Goal: Task Accomplishment & Management: Use online tool/utility

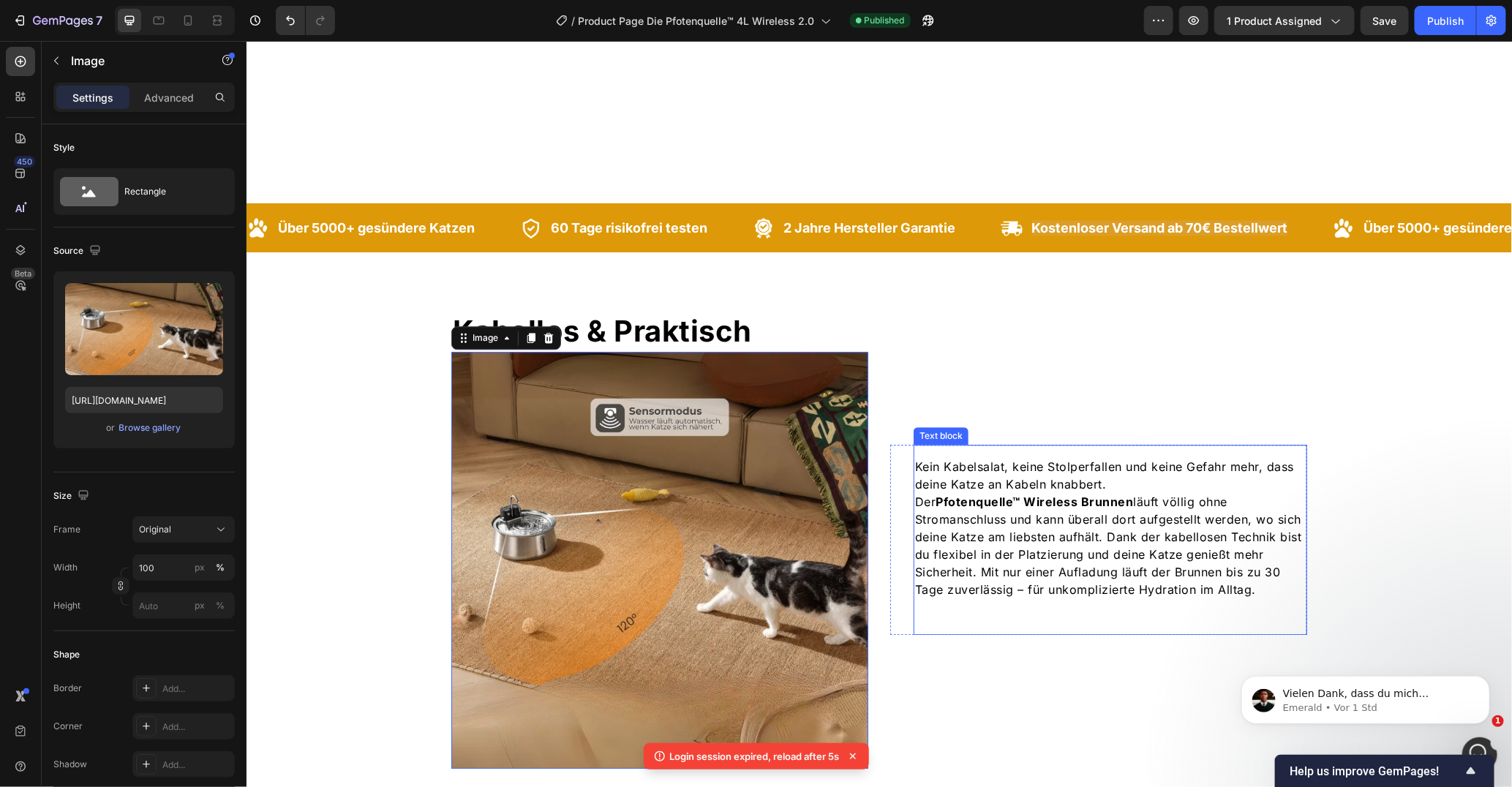
scroll to position [1712, 0]
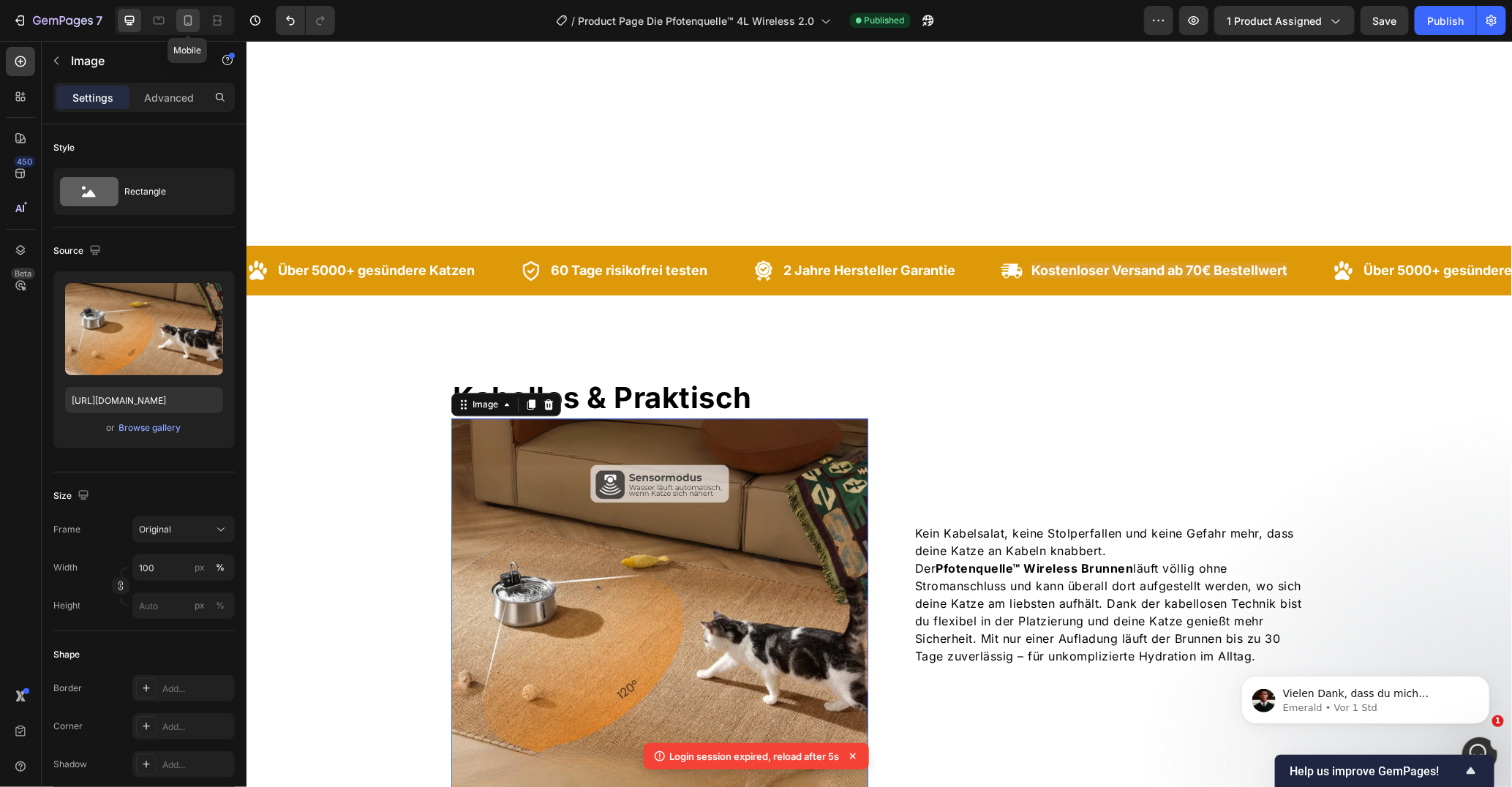
click at [179, 11] on div at bounding box center [188, 20] width 24 height 24
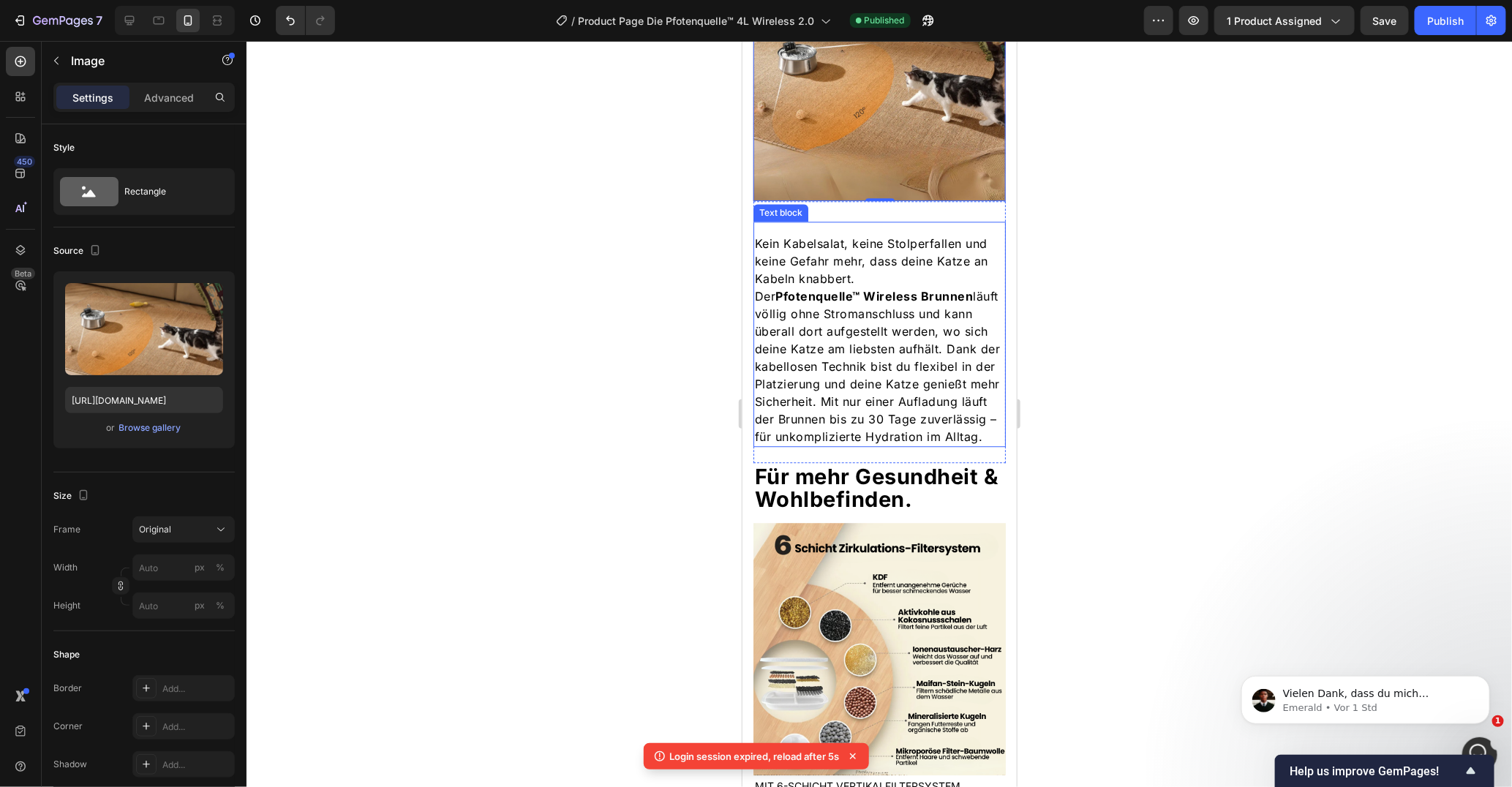
scroll to position [2141, 0]
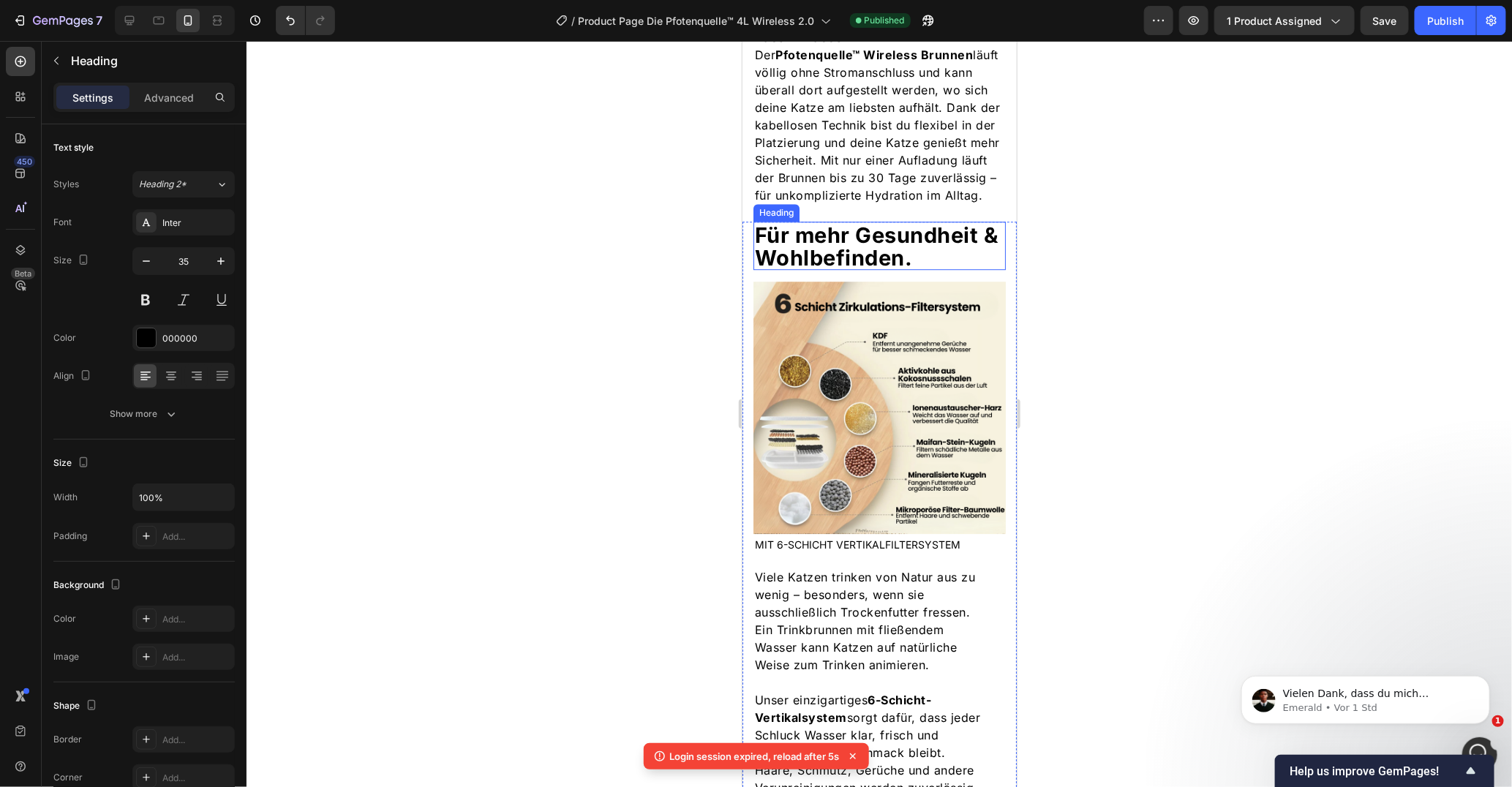
click at [855, 253] on strong "Für mehr Gesundheit & Wohlbefinden." at bounding box center [876, 245] width 244 height 48
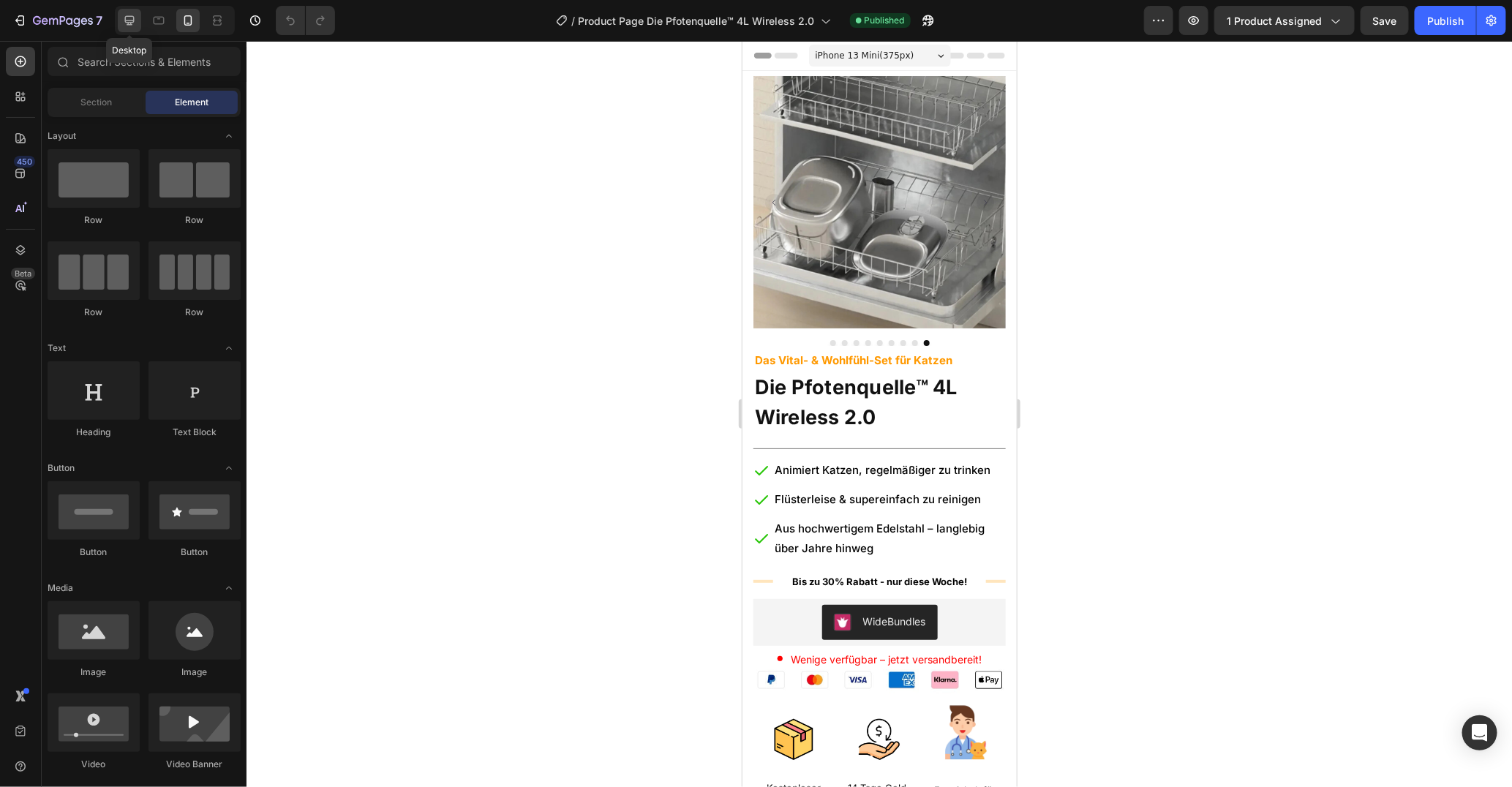
click at [128, 20] on icon at bounding box center [130, 21] width 10 height 10
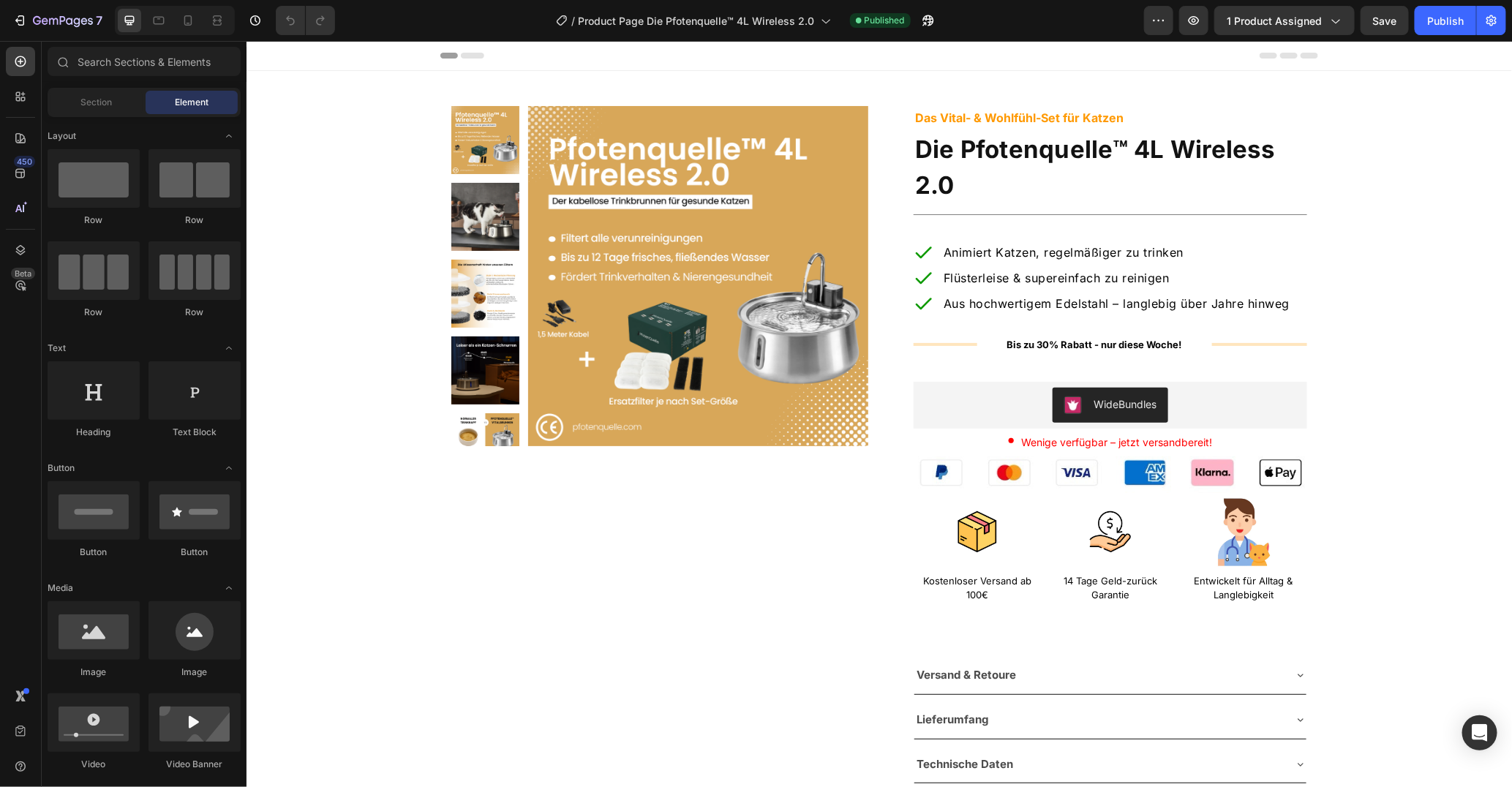
click at [179, 32] on div at bounding box center [174, 20] width 120 height 29
click at [189, 29] on div at bounding box center [188, 20] width 24 height 24
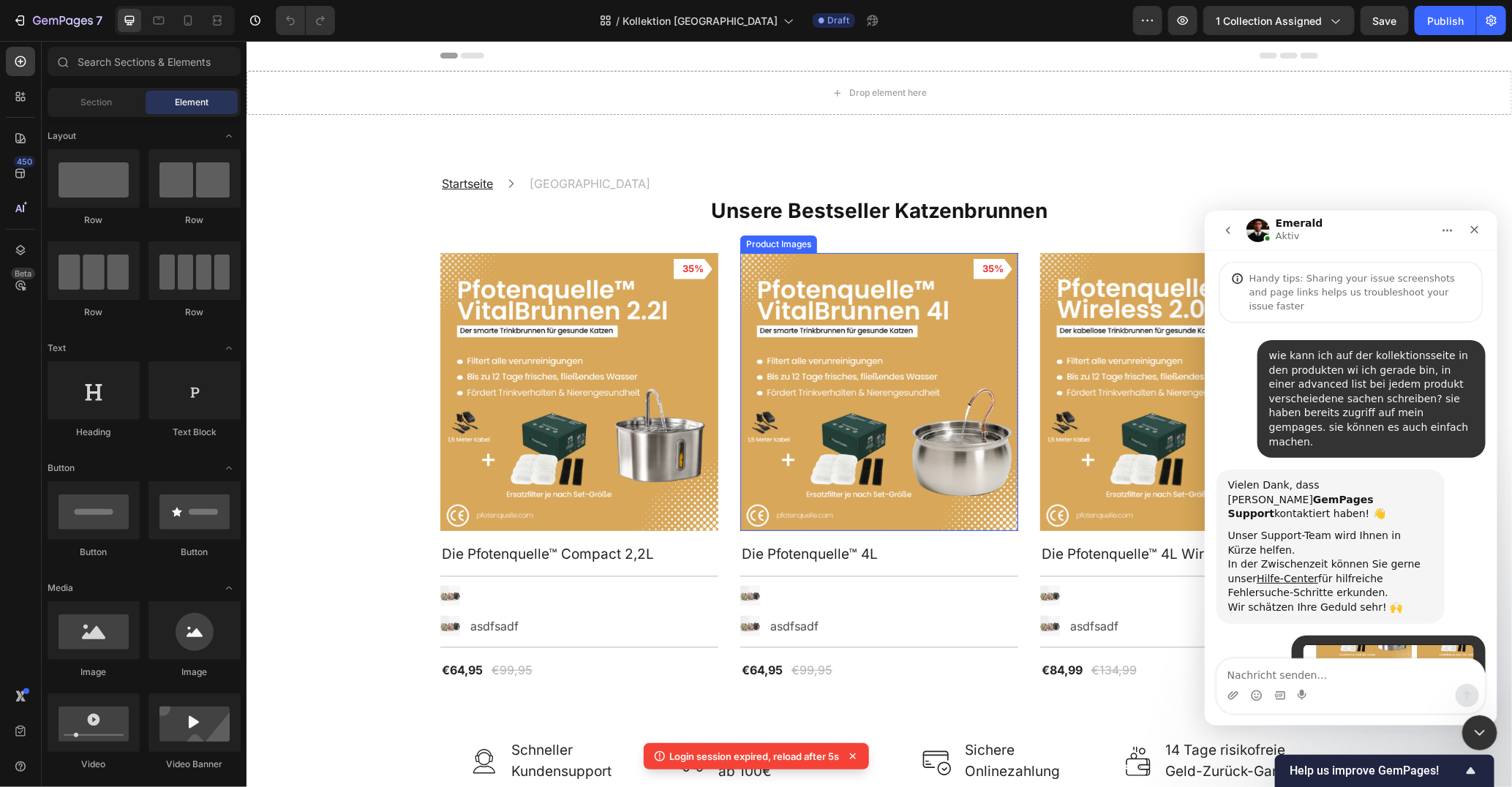
scroll to position [1051, 0]
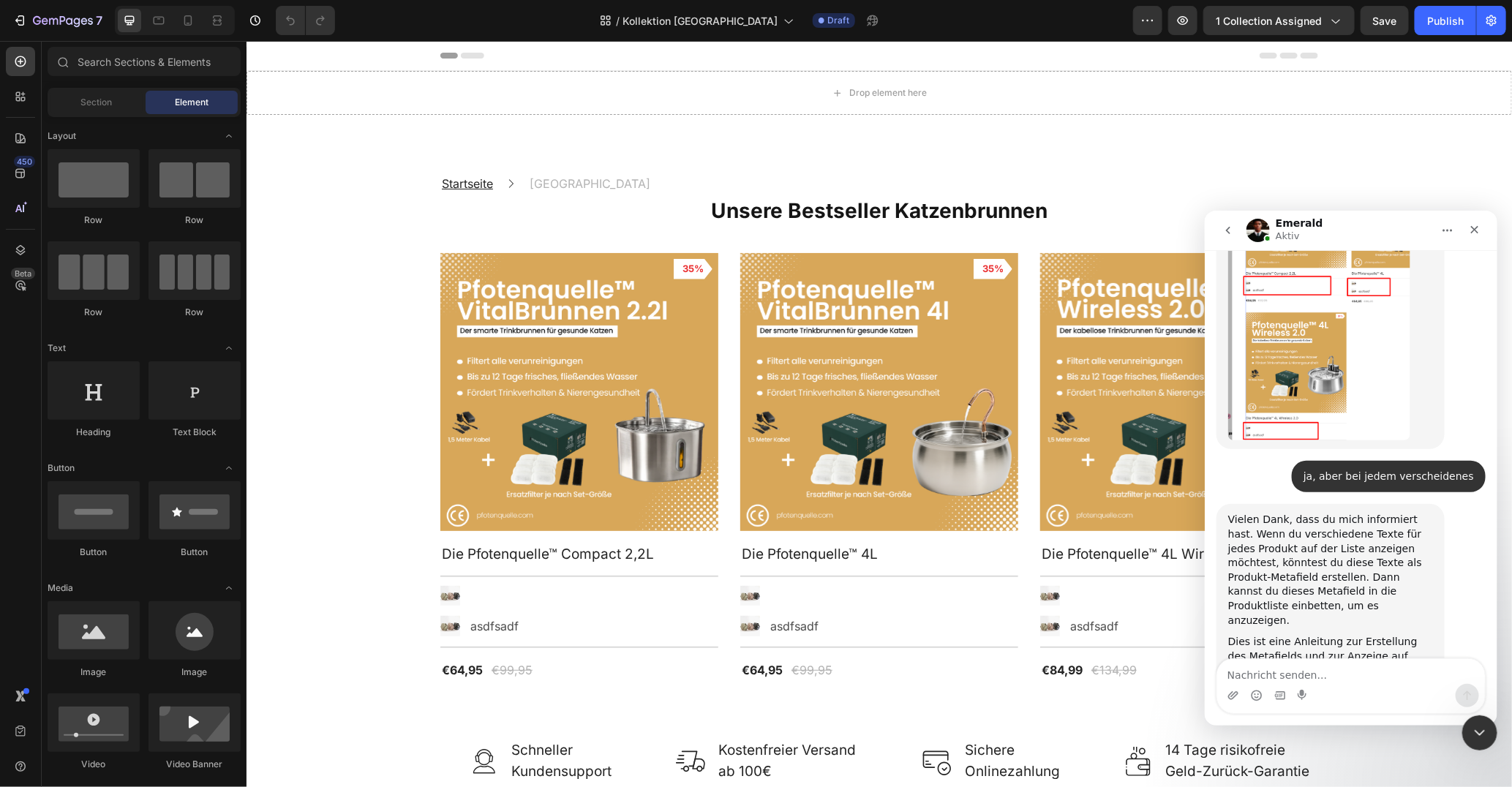
click at [1296, 664] on link "[URL][DOMAIN_NAME]" at bounding box center [1310, 677] width 166 height 26
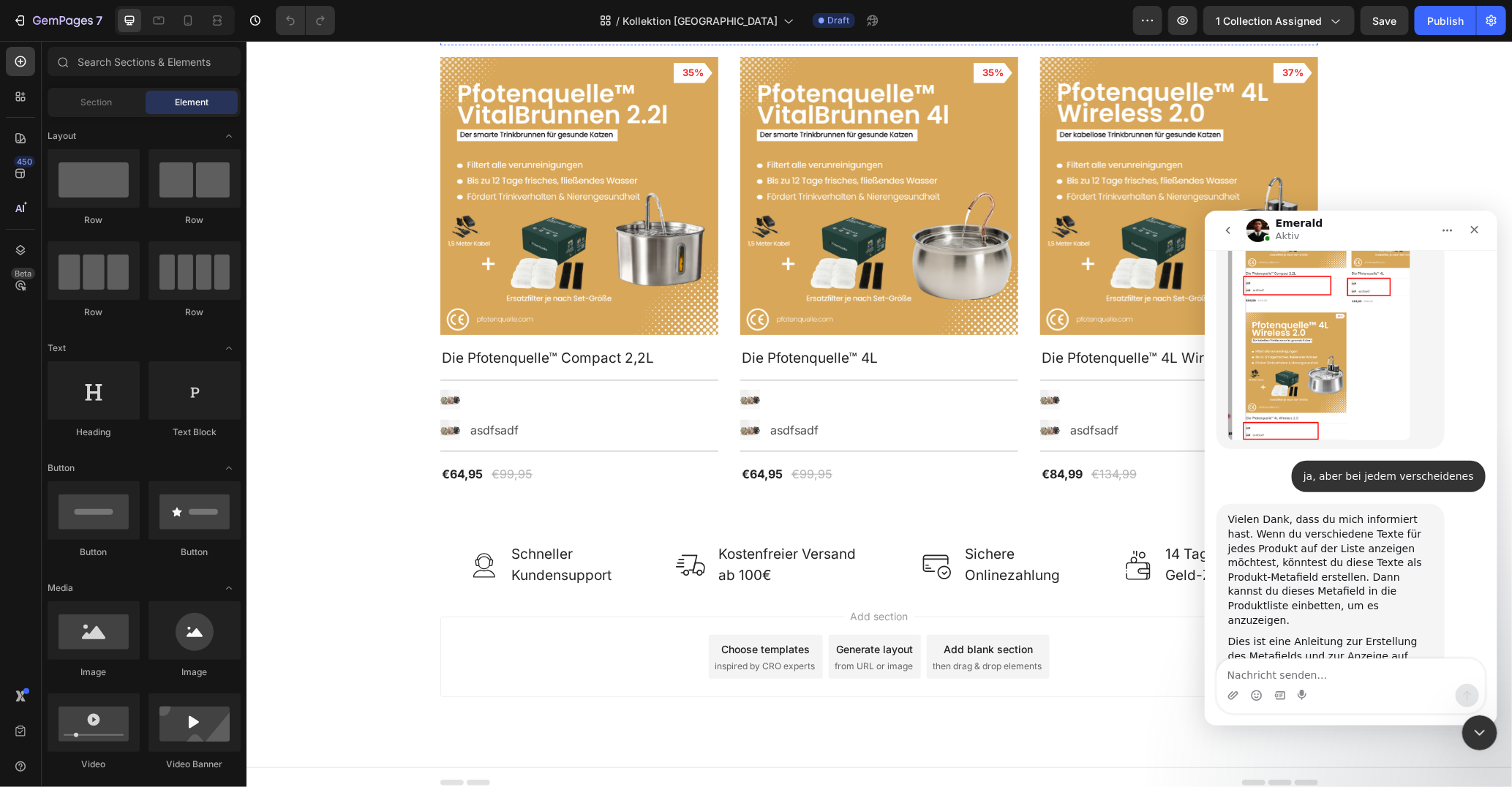
scroll to position [205, 0]
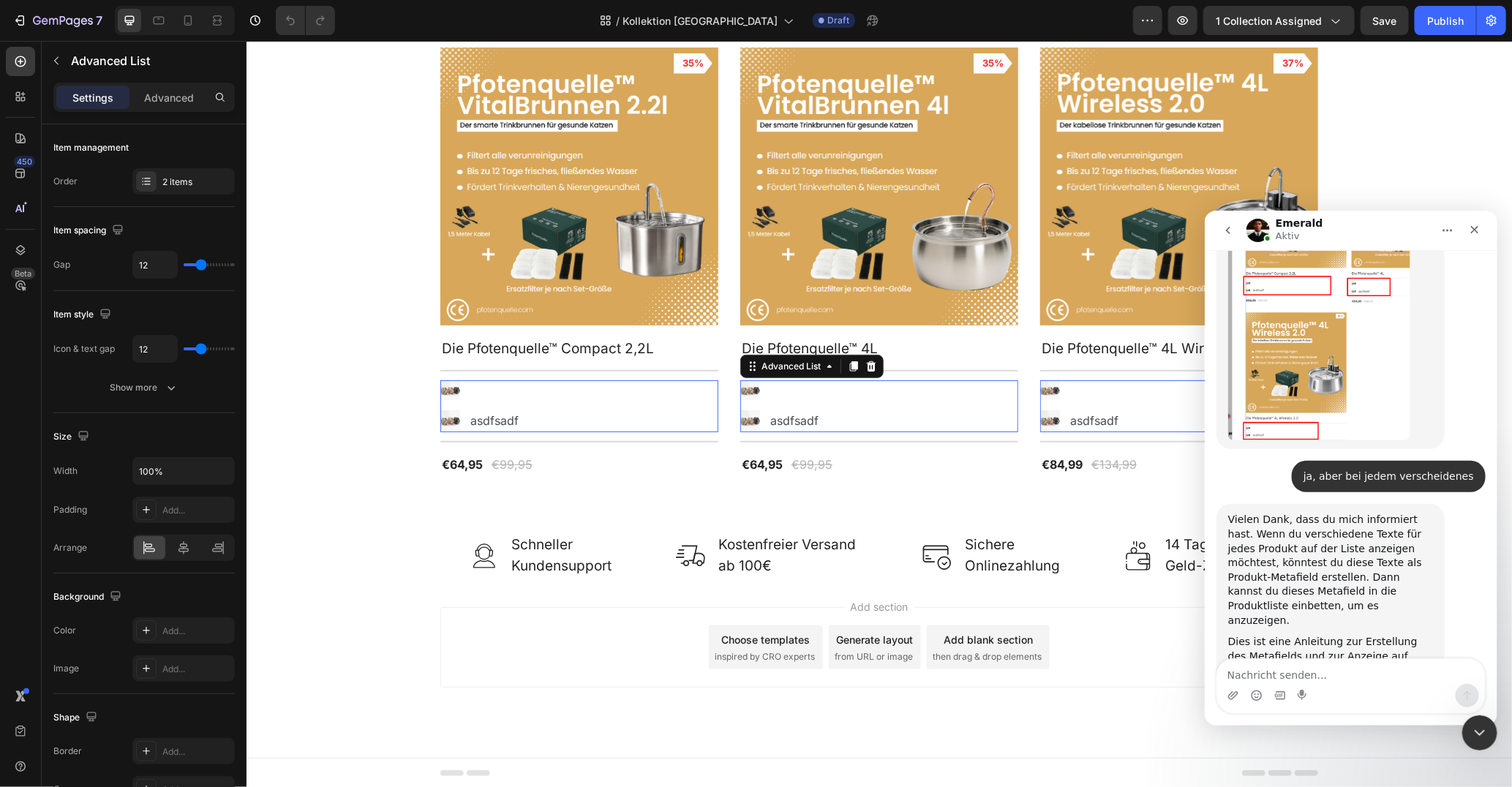
click at [856, 416] on div "Image Text Block Image asdfsadf Text Block" at bounding box center [879, 405] width 278 height 52
click at [114, 56] on p "Advanced List" at bounding box center [150, 60] width 158 height 17
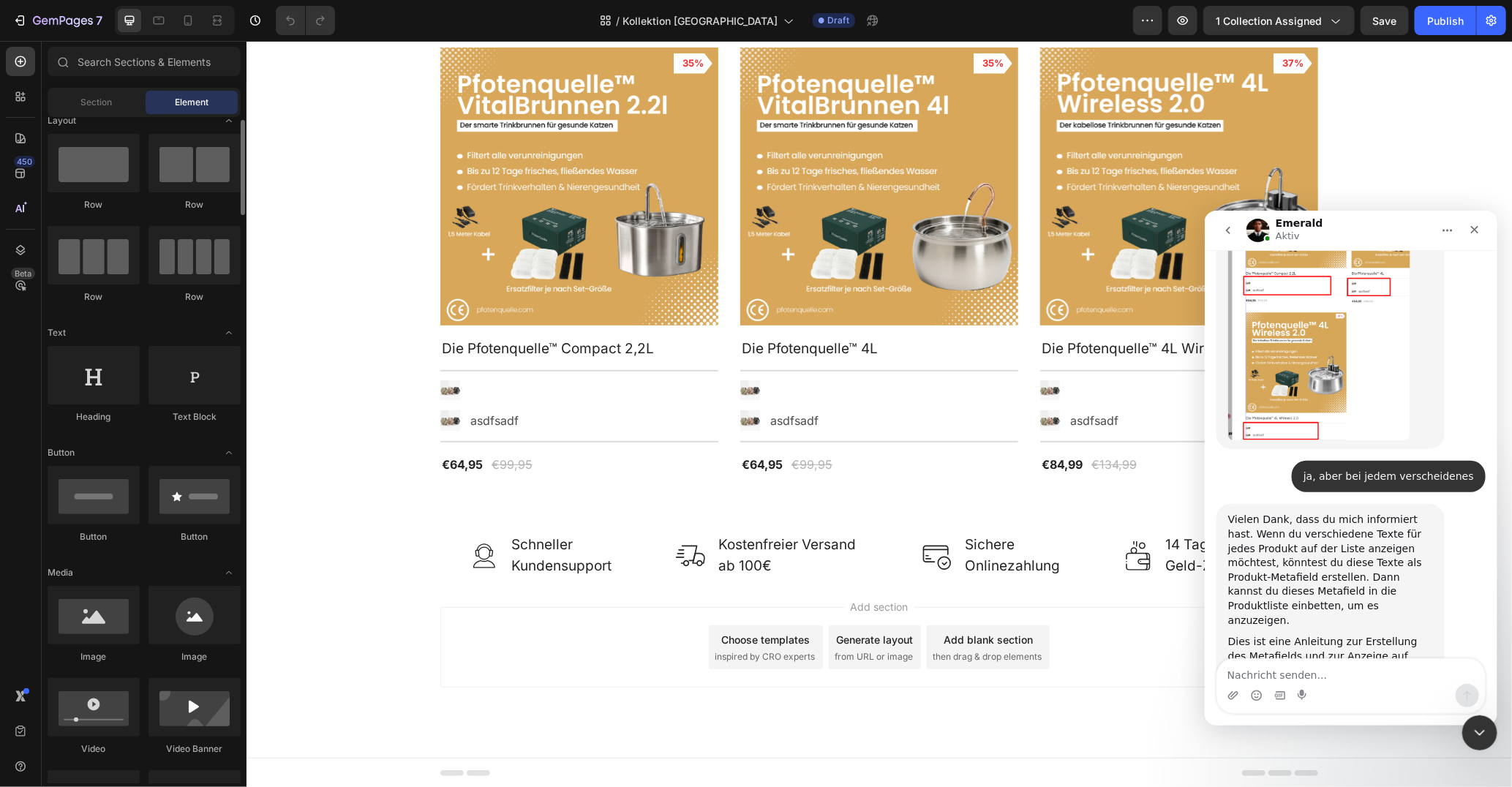
scroll to position [11, 0]
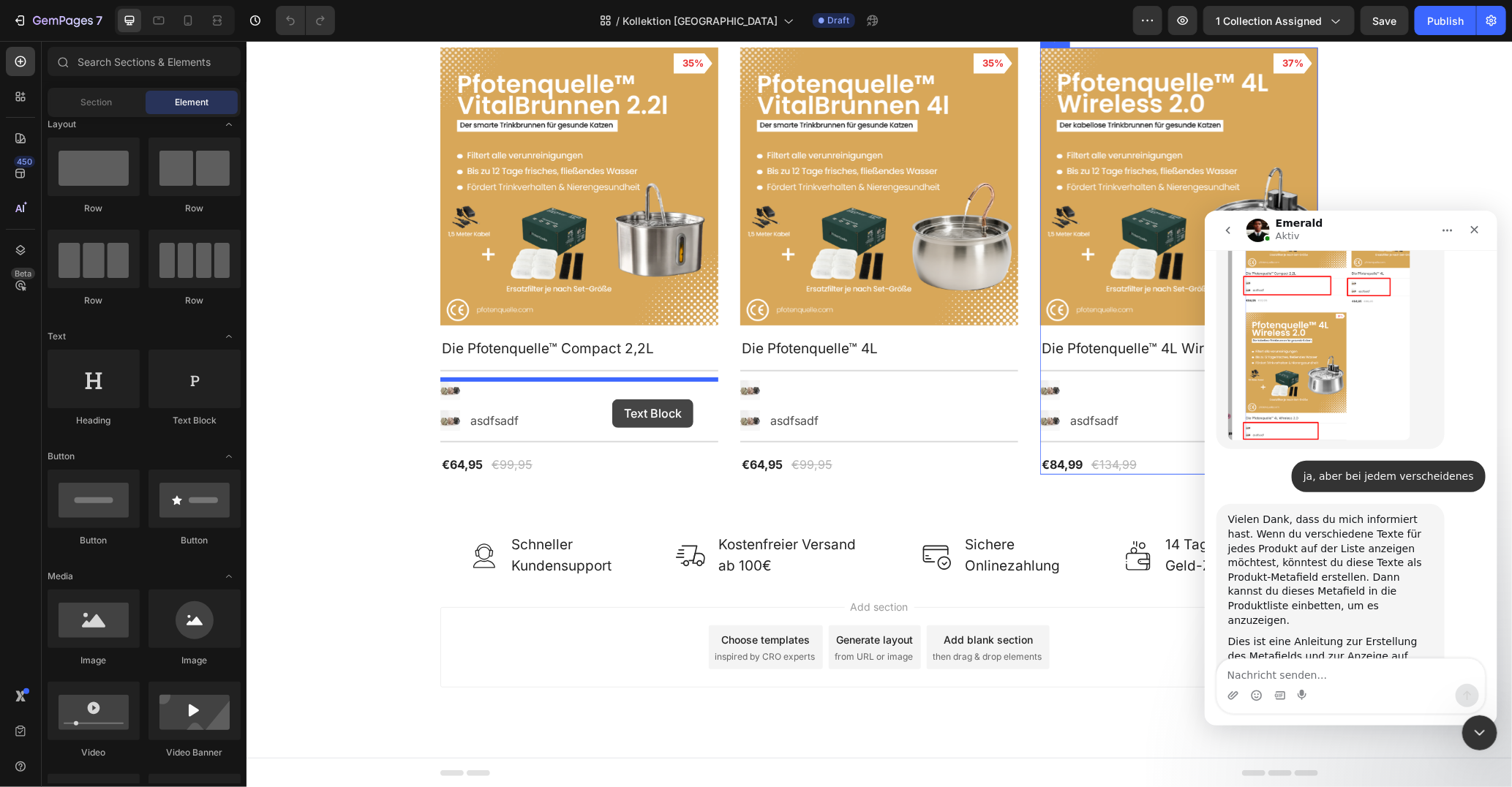
drag, startPoint x: 439, startPoint y: 433, endPoint x: 612, endPoint y: 399, distance: 176.3
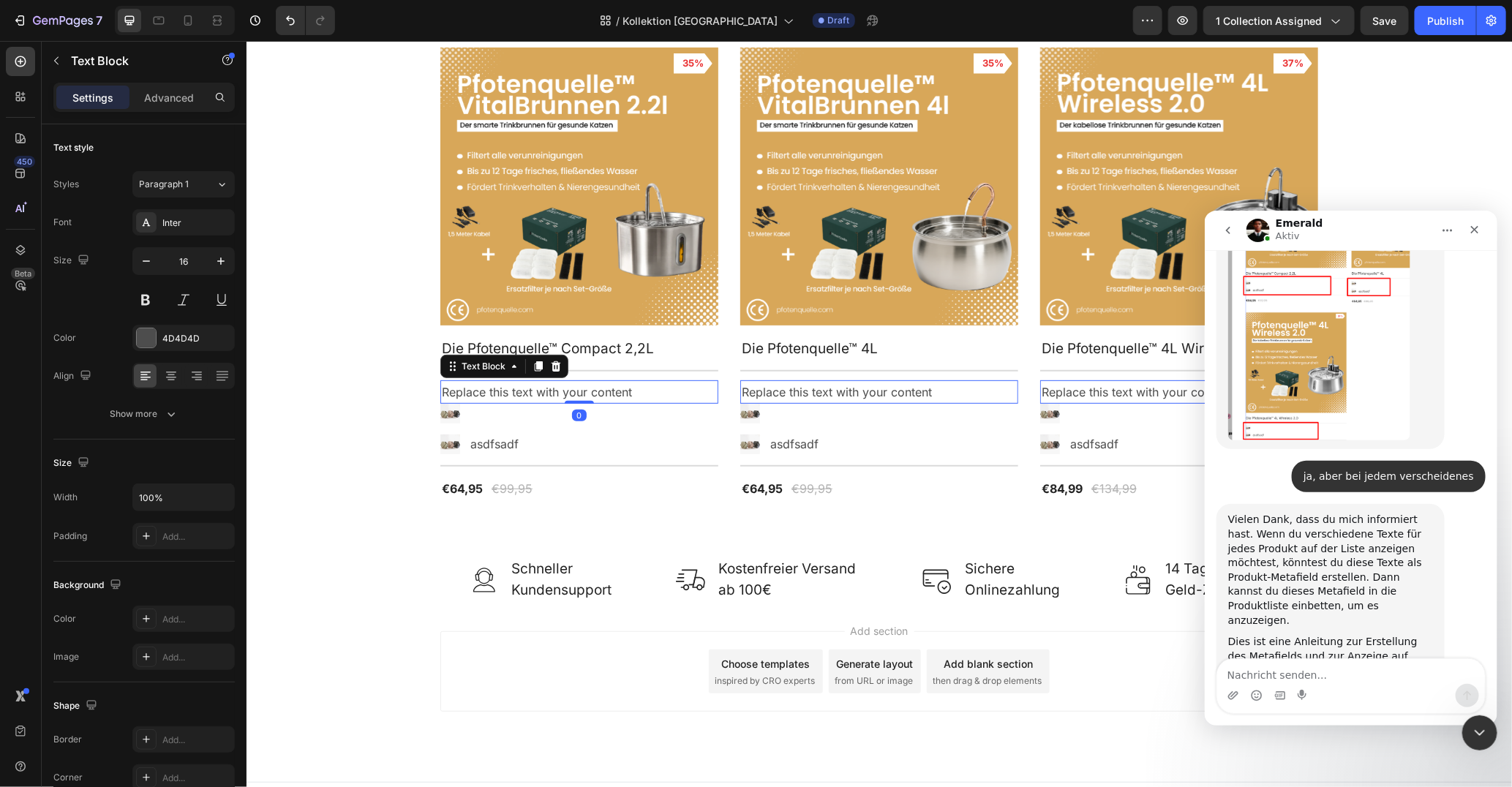
click at [612, 387] on div "Replace this text with your content" at bounding box center [579, 391] width 278 height 25
click at [612, 387] on p "Replace this text with your content" at bounding box center [579, 391] width 275 height 21
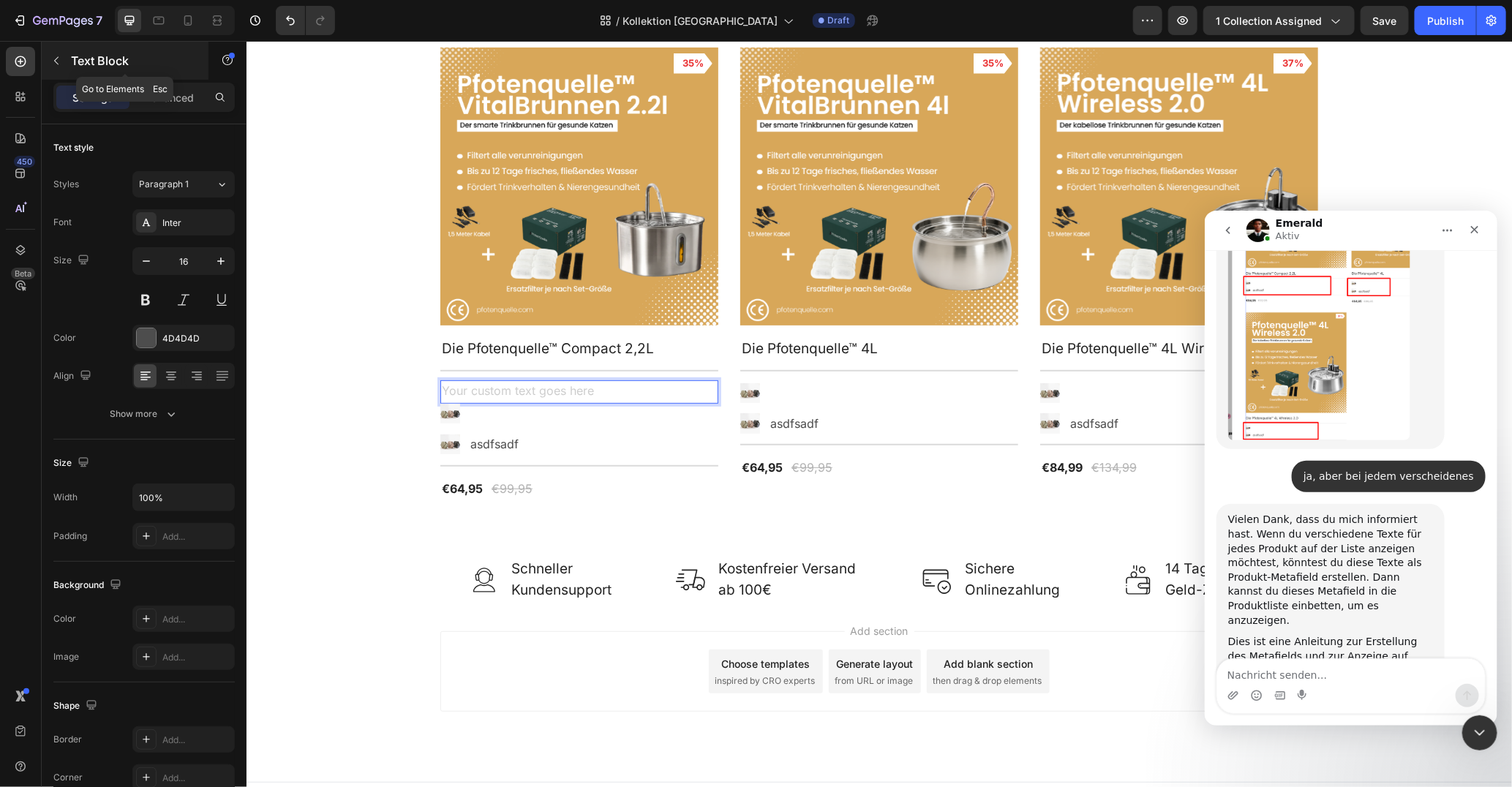
click at [91, 61] on p "Text Block" at bounding box center [133, 60] width 124 height 17
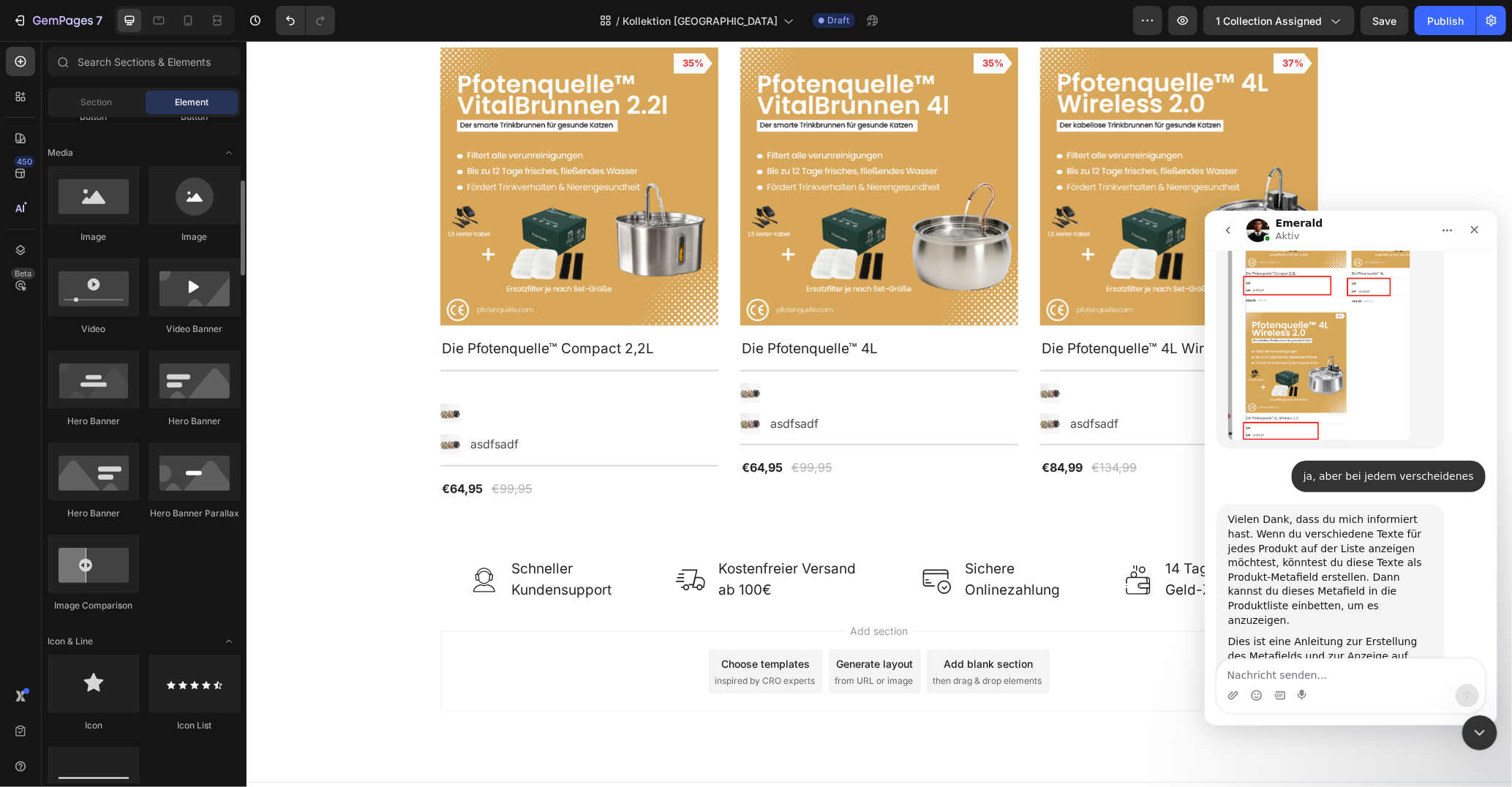
scroll to position [436, 0]
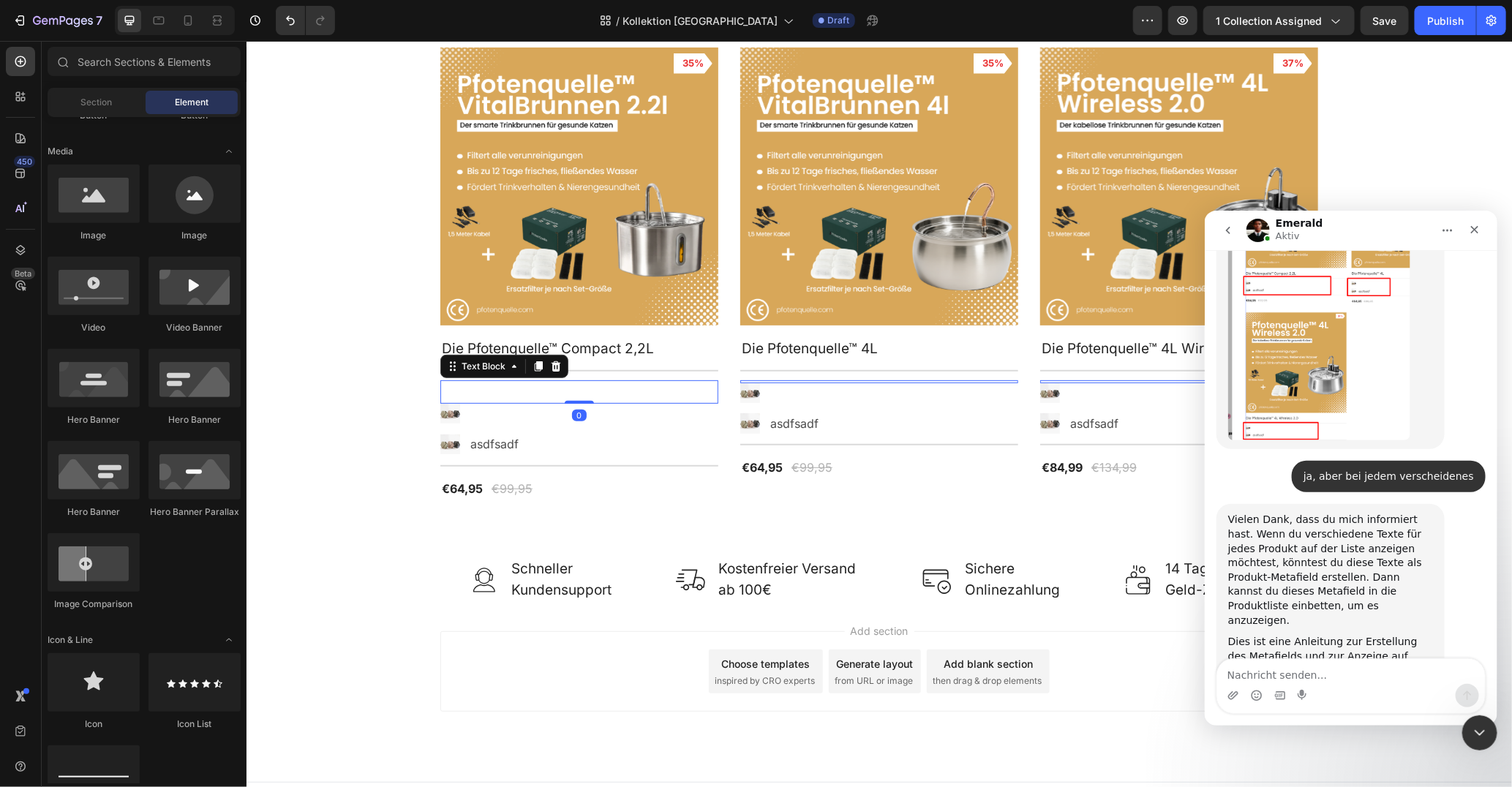
click at [545, 389] on p "Rich Text Editor. Editing area: main" at bounding box center [579, 391] width 275 height 21
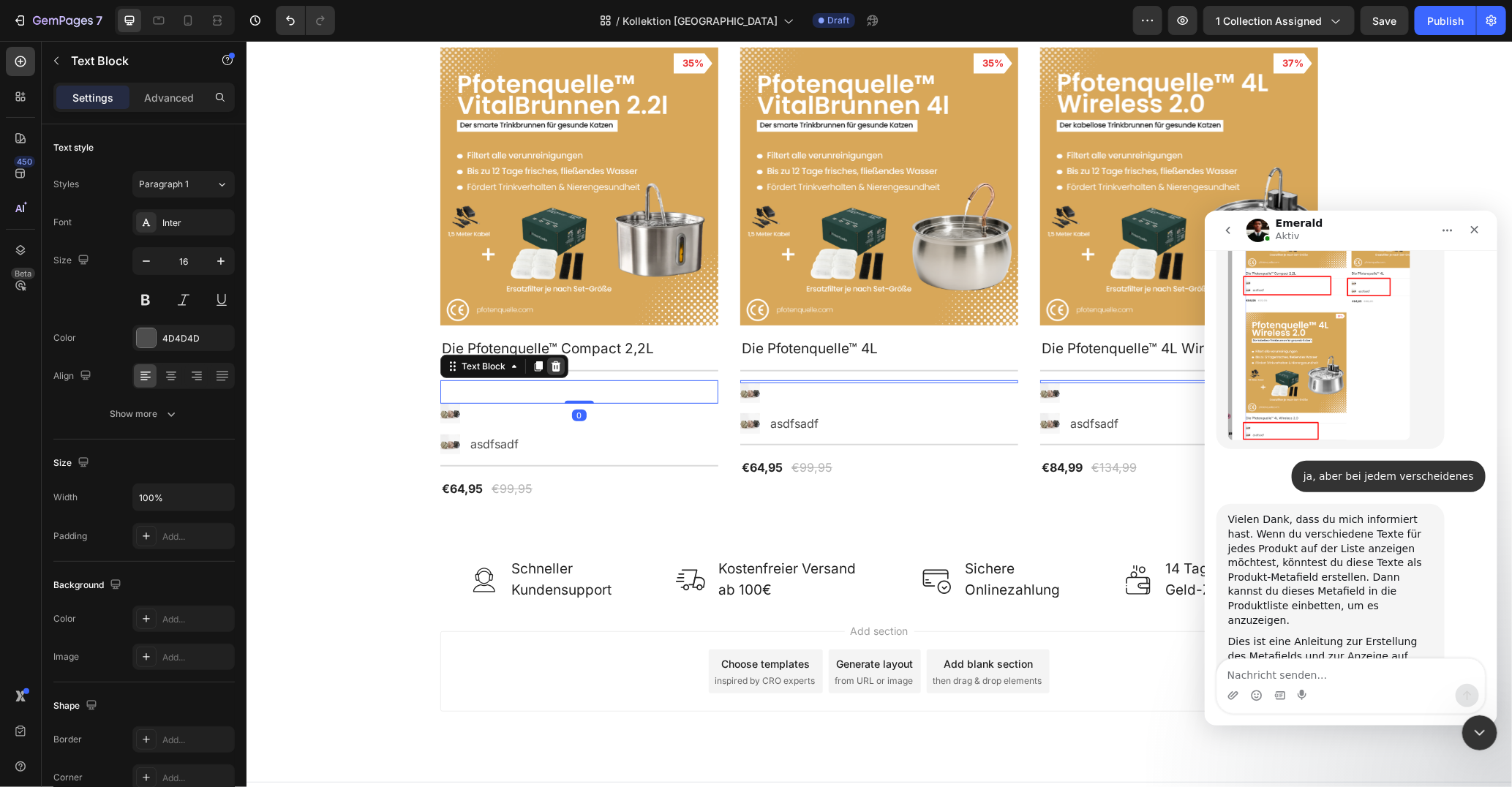
click at [557, 366] on icon at bounding box center [556, 364] width 10 height 11
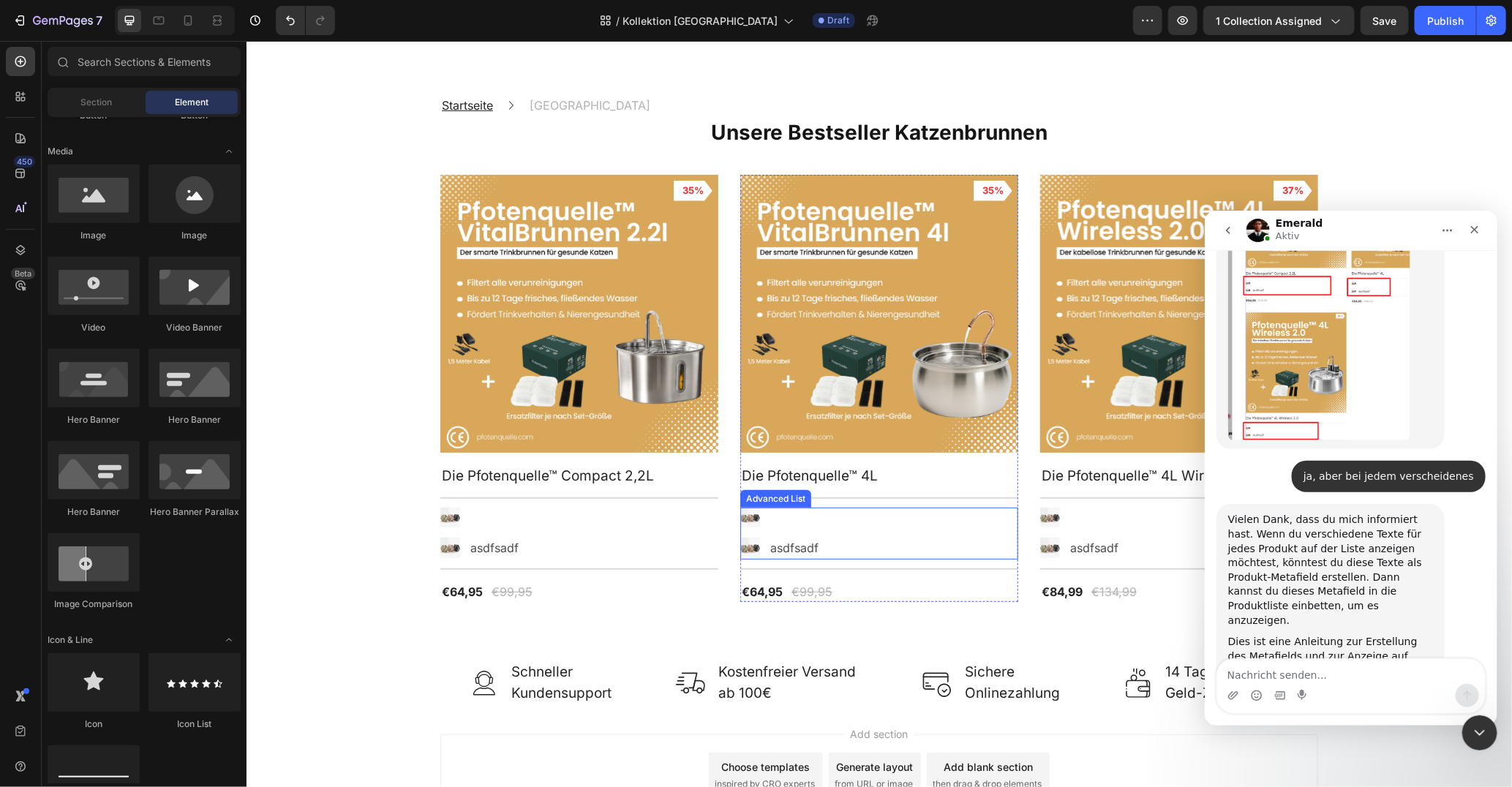
scroll to position [89, 0]
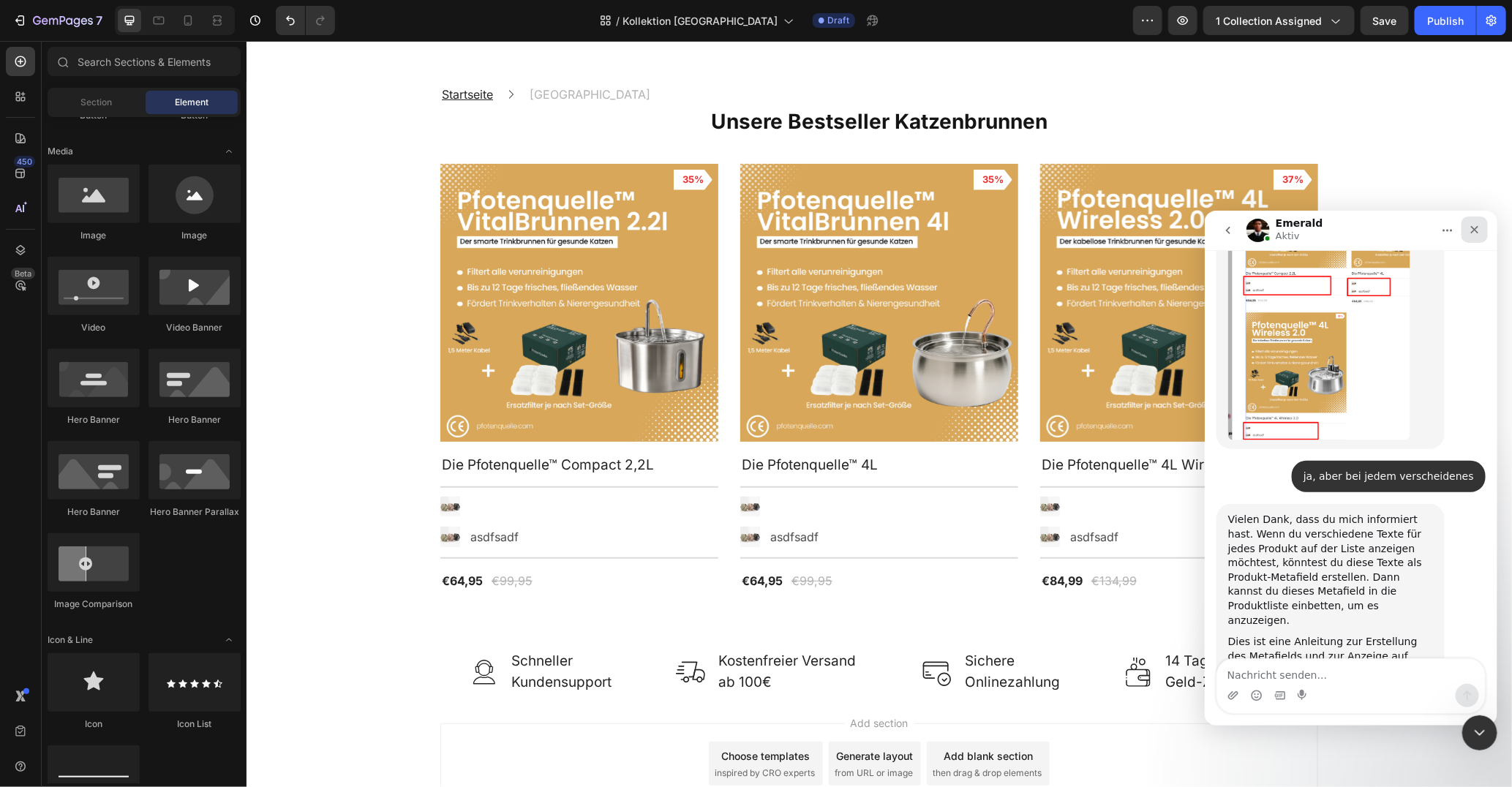
click at [1475, 226] on icon "Schließen" at bounding box center [1474, 229] width 11 height 11
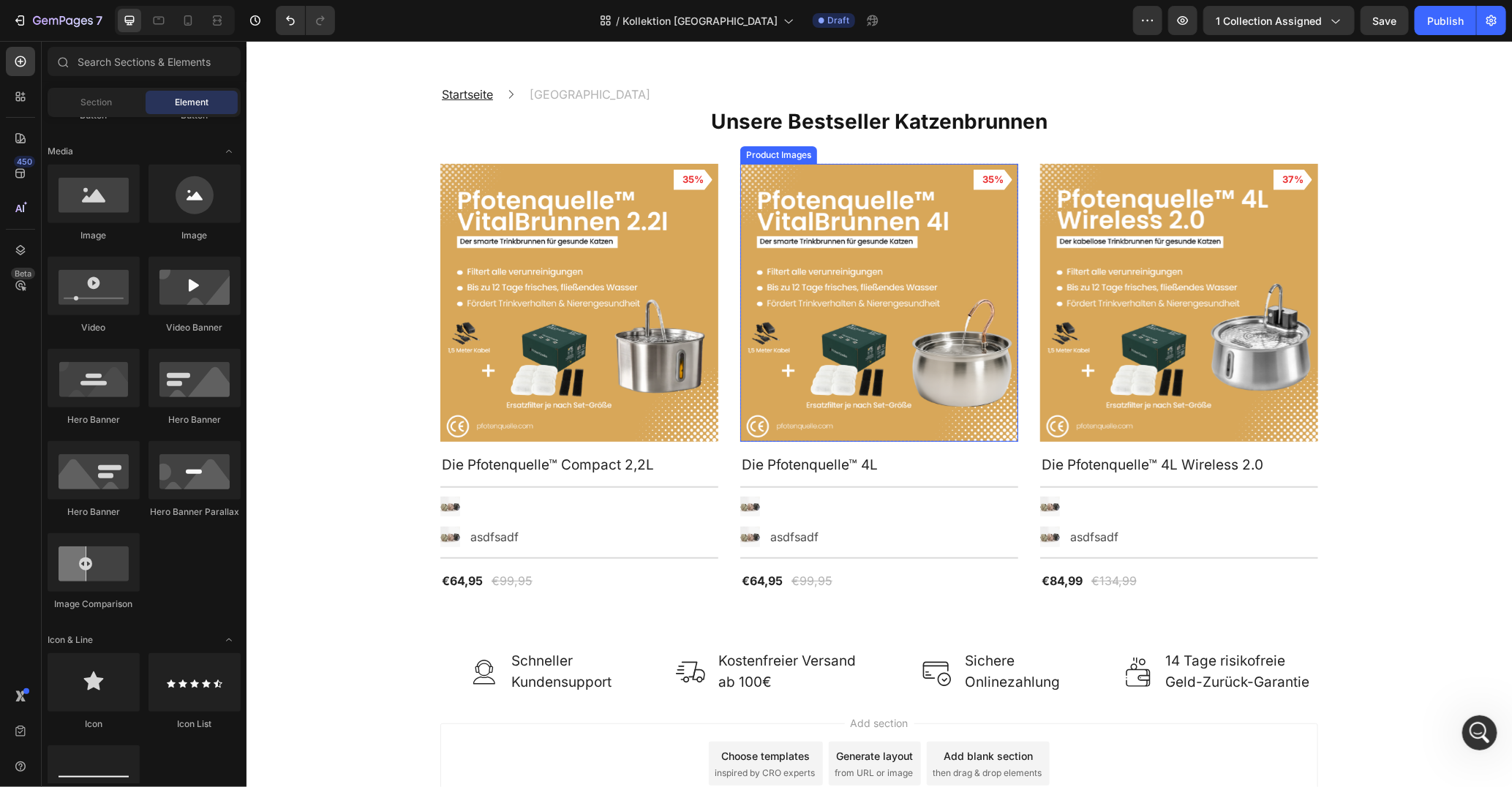
scroll to position [1051, 0]
click at [182, 24] on icon at bounding box center [188, 20] width 15 height 15
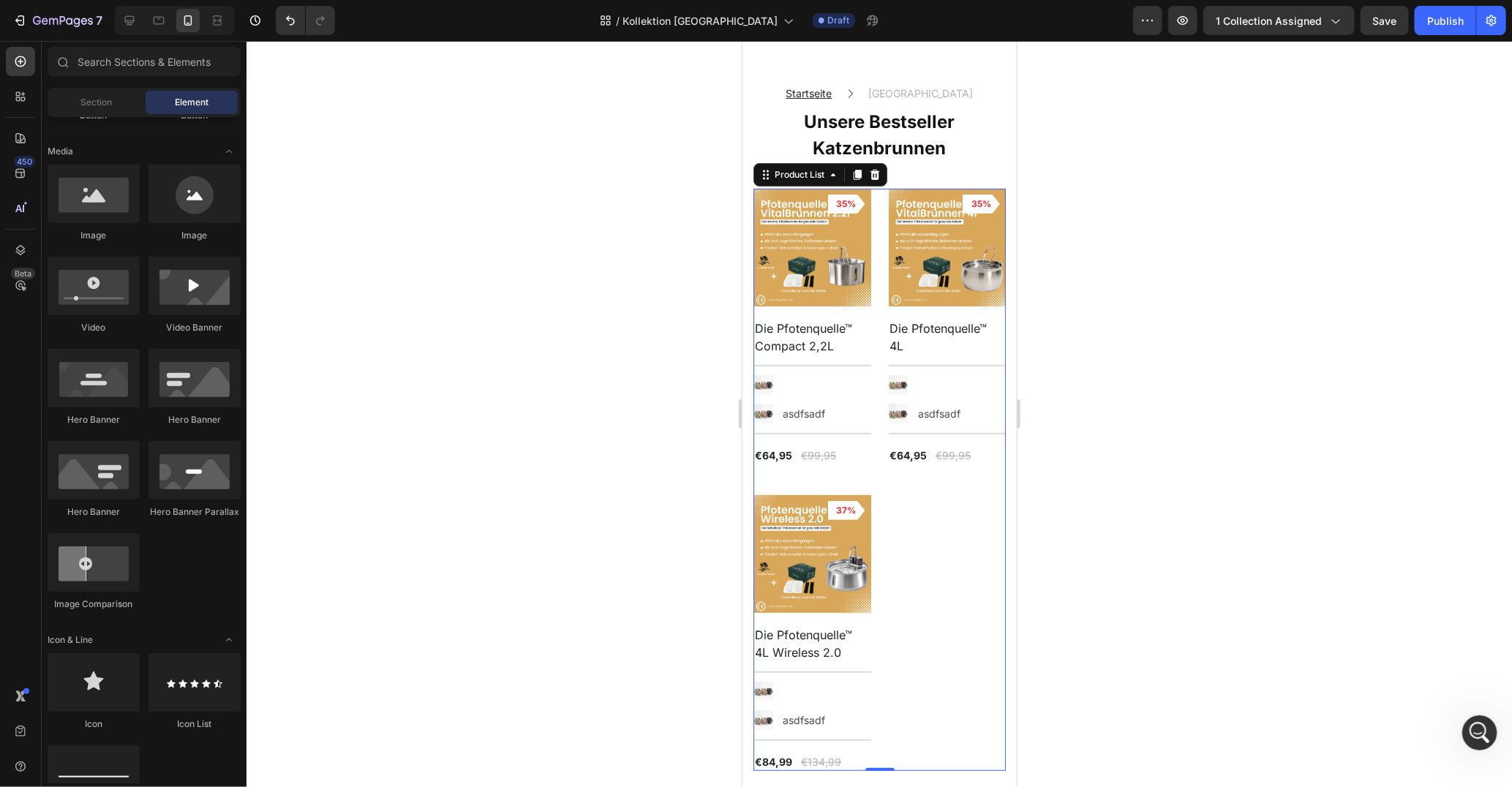
click at [892, 493] on div "Product Images 35% Product Badge Row Die Pfotenquelle™ Compact 2,2L Product Tit…" at bounding box center [879, 479] width 253 height 582
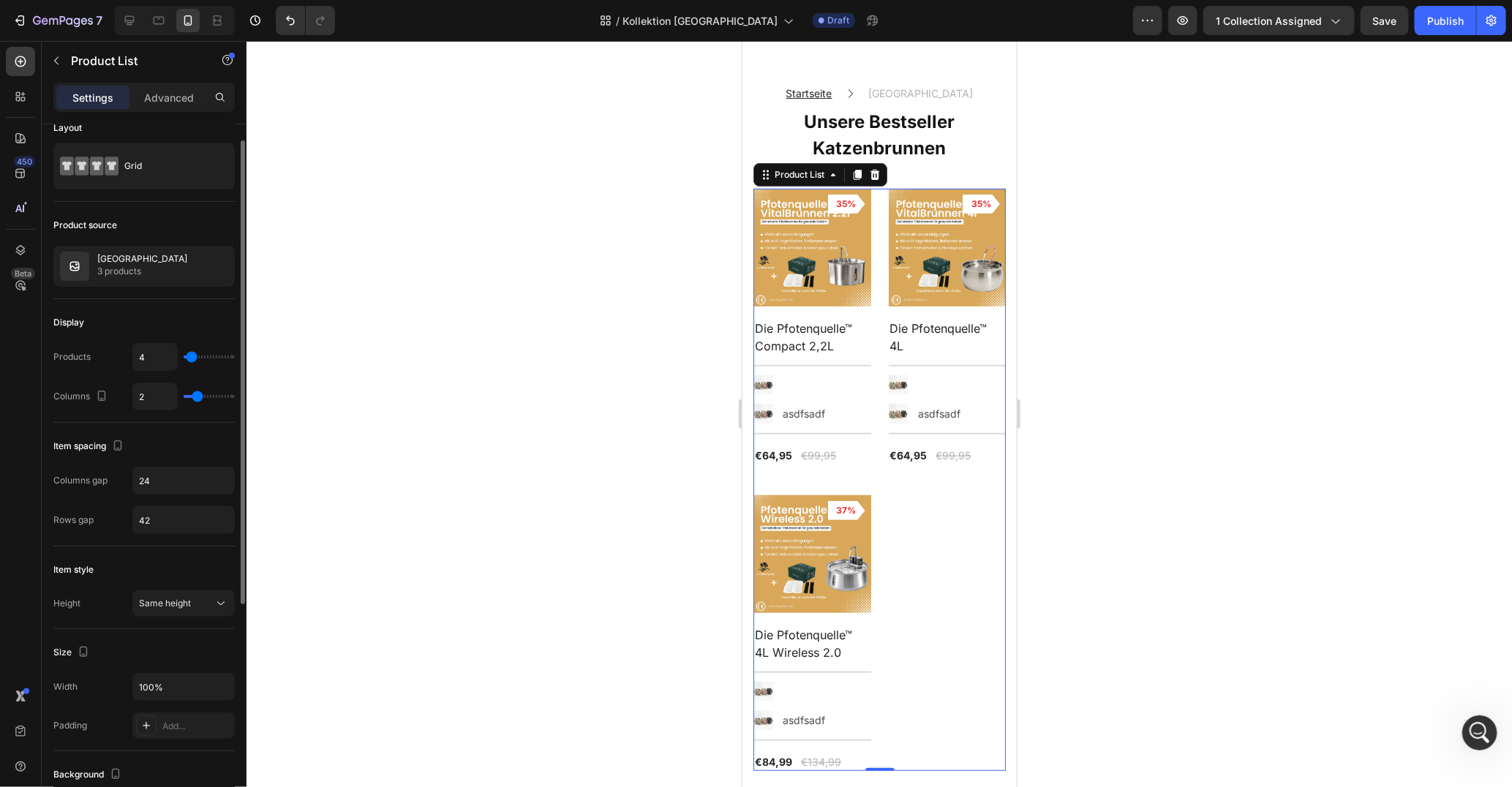
scroll to position [22, 0]
type input "3"
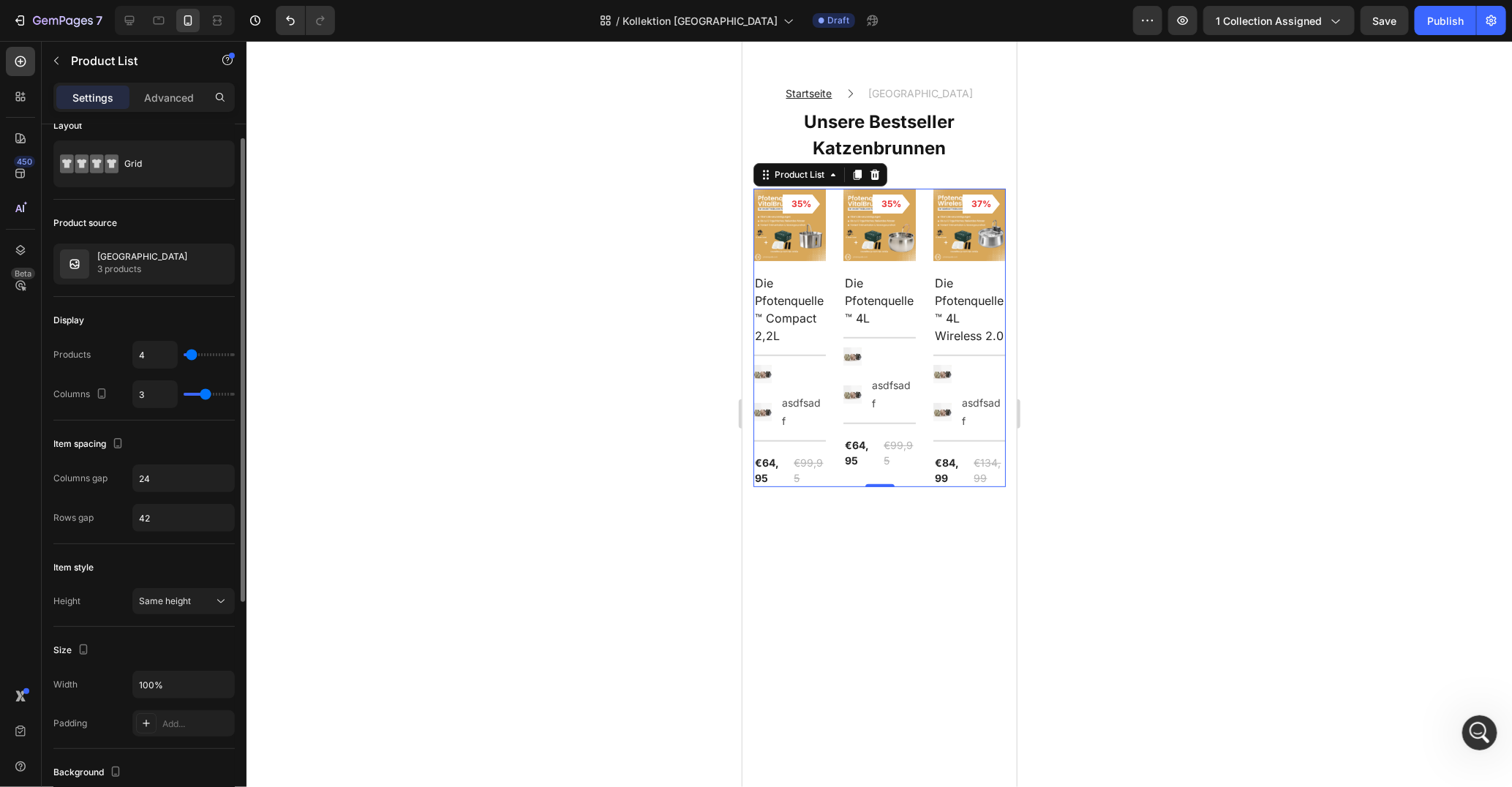
type input "2"
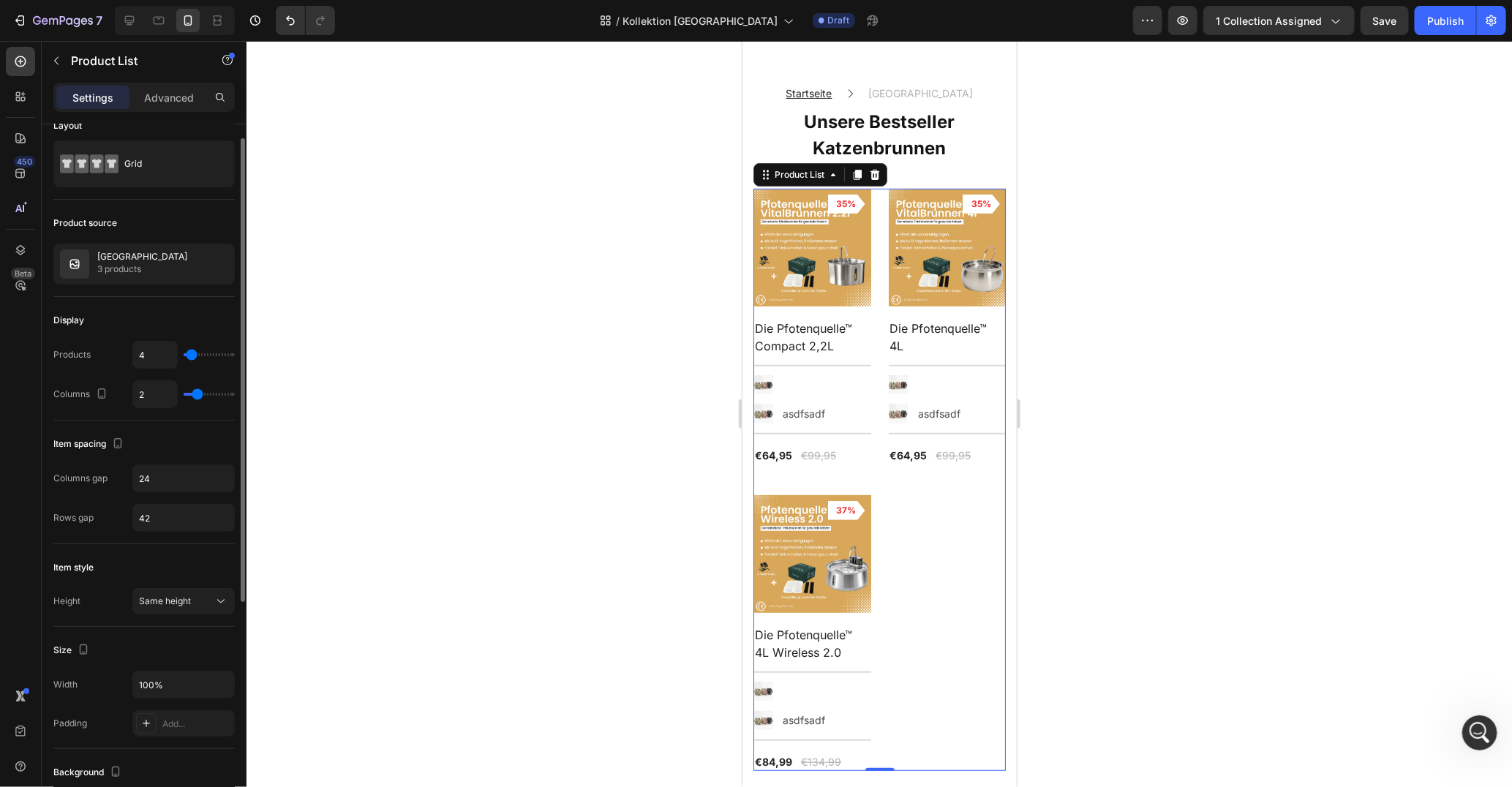
type input "1"
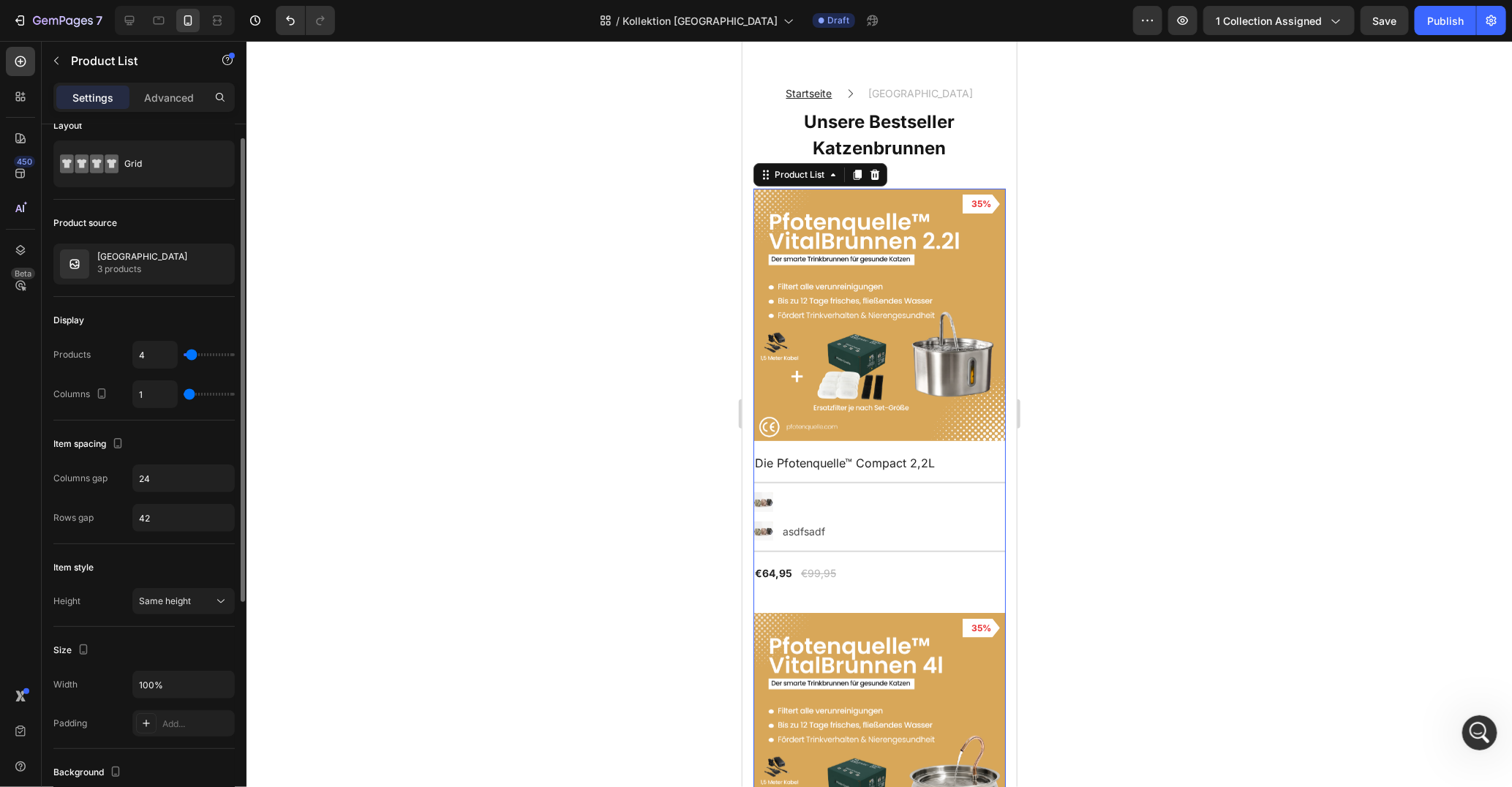
type input "2"
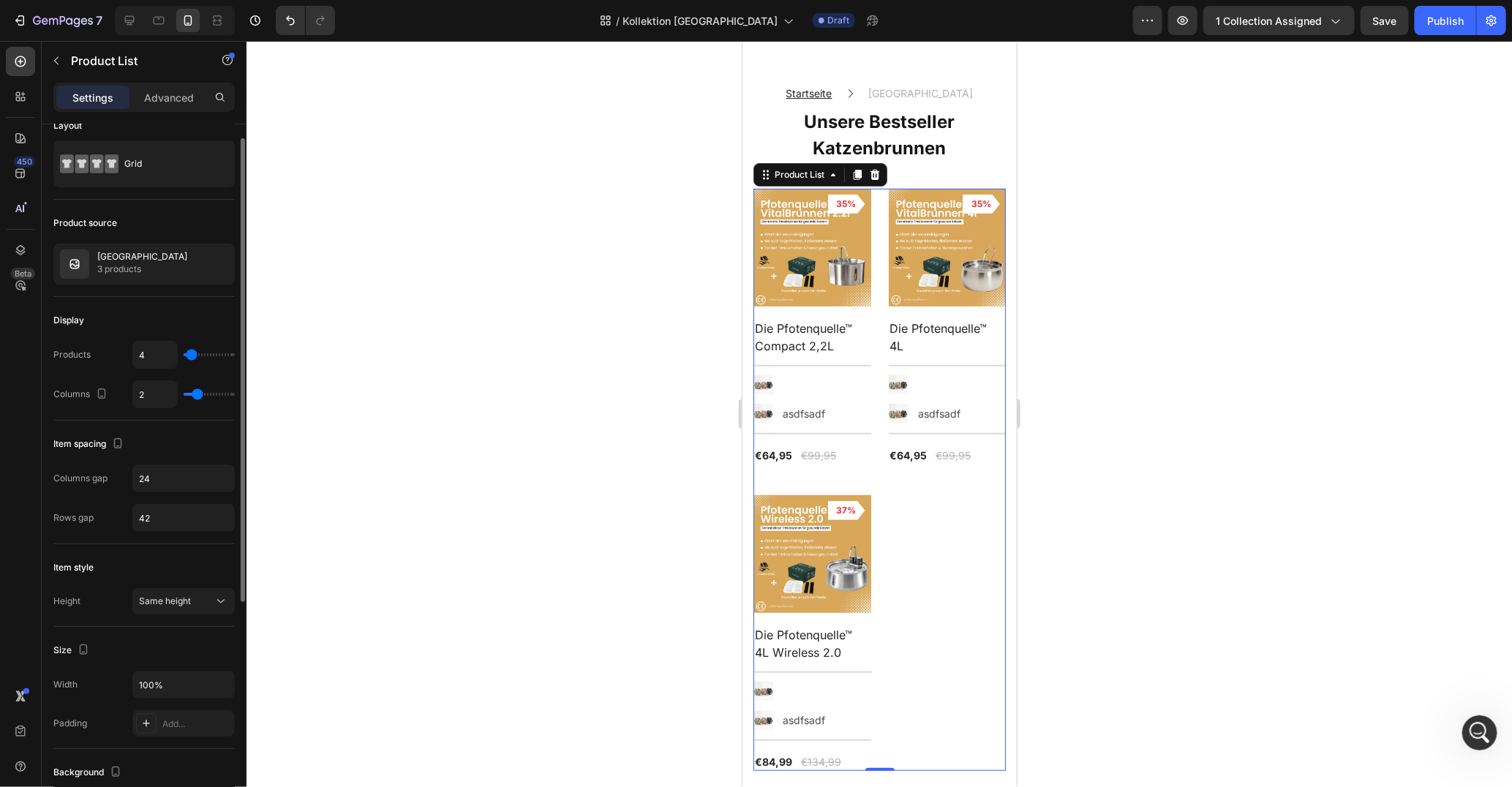
click at [194, 396] on input "range" at bounding box center [209, 394] width 52 height 3
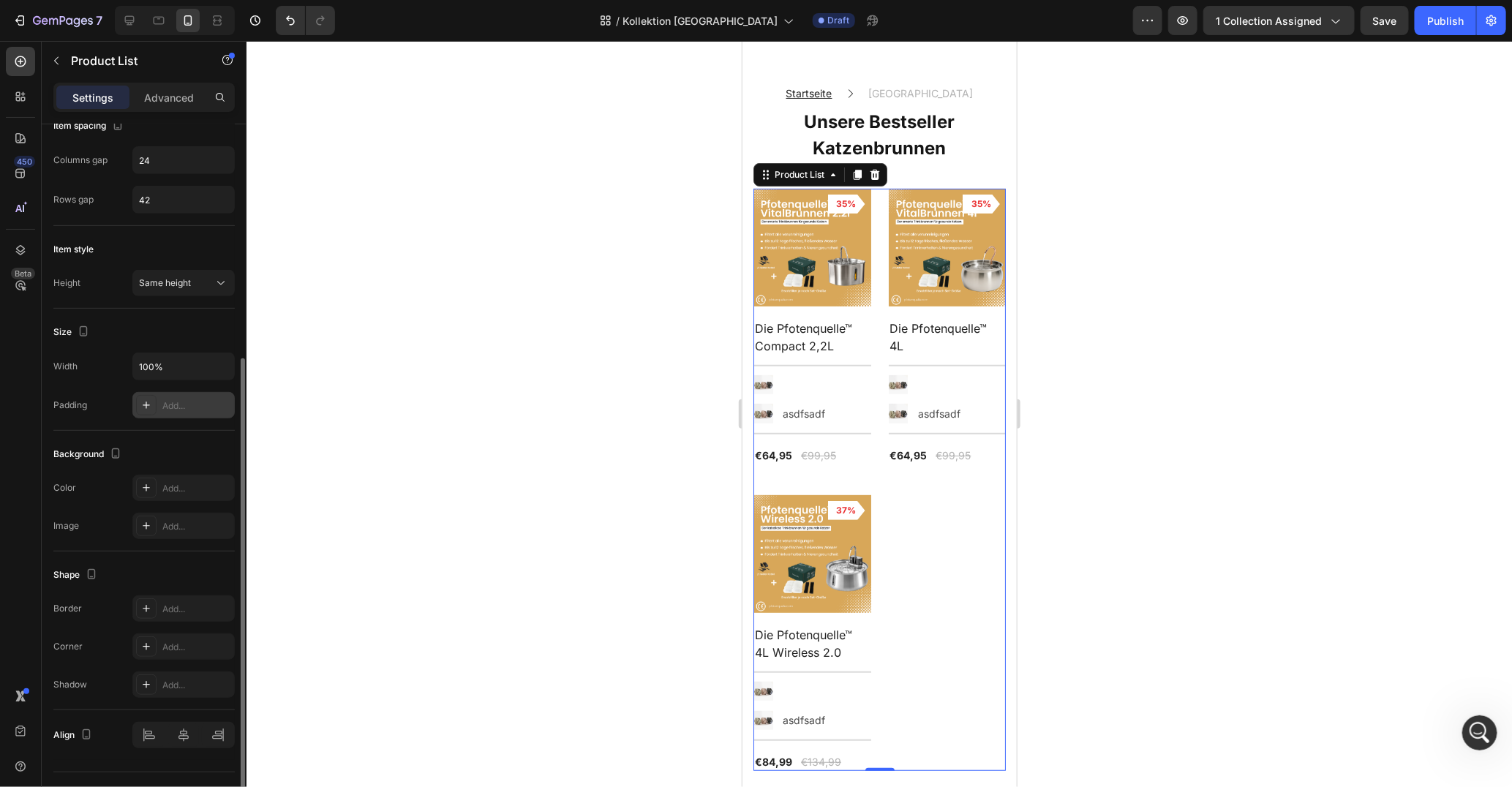
scroll to position [348, 0]
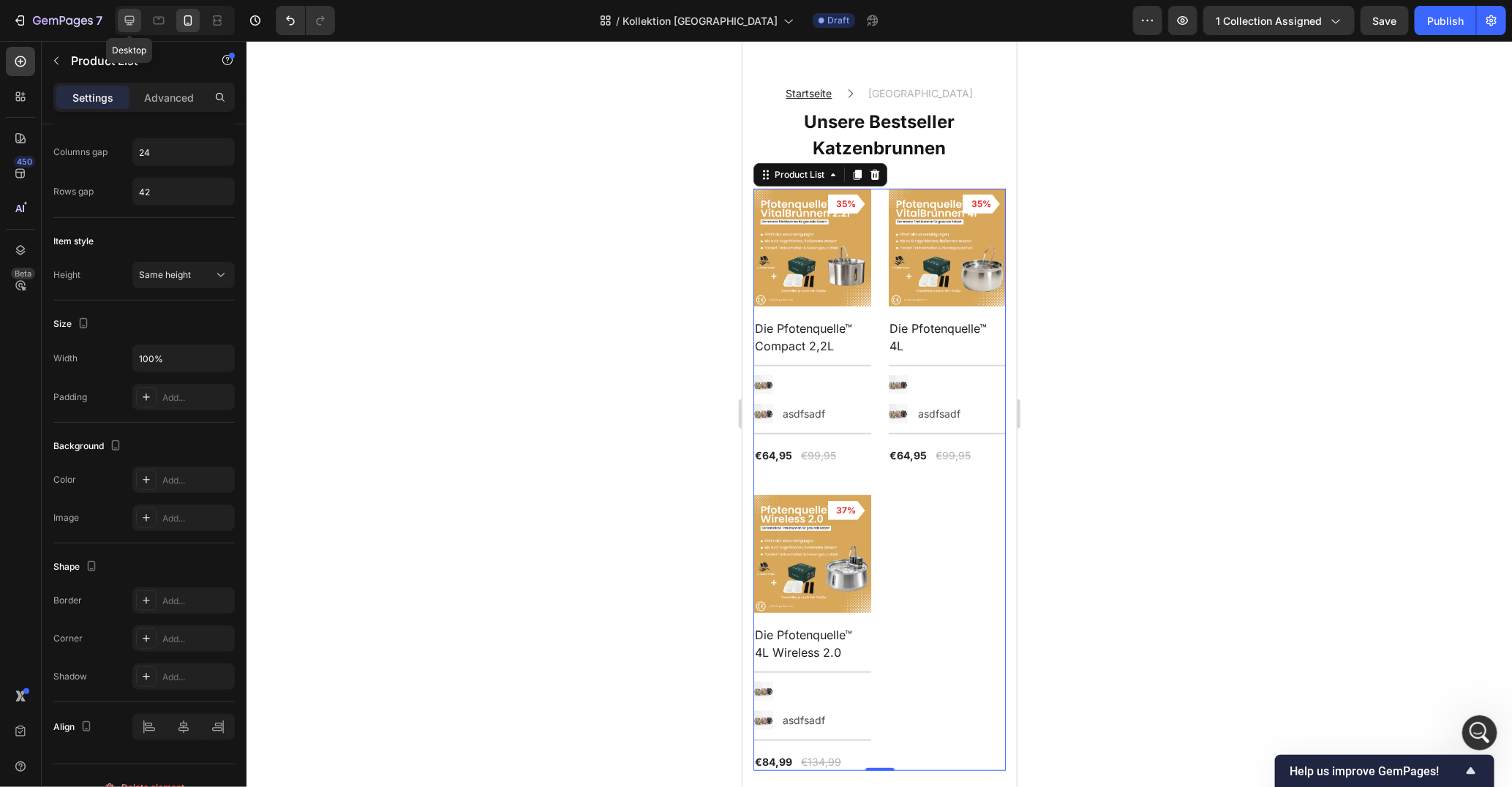
click at [128, 25] on icon at bounding box center [129, 20] width 15 height 15
type input "3"
type input "30"
type input "50"
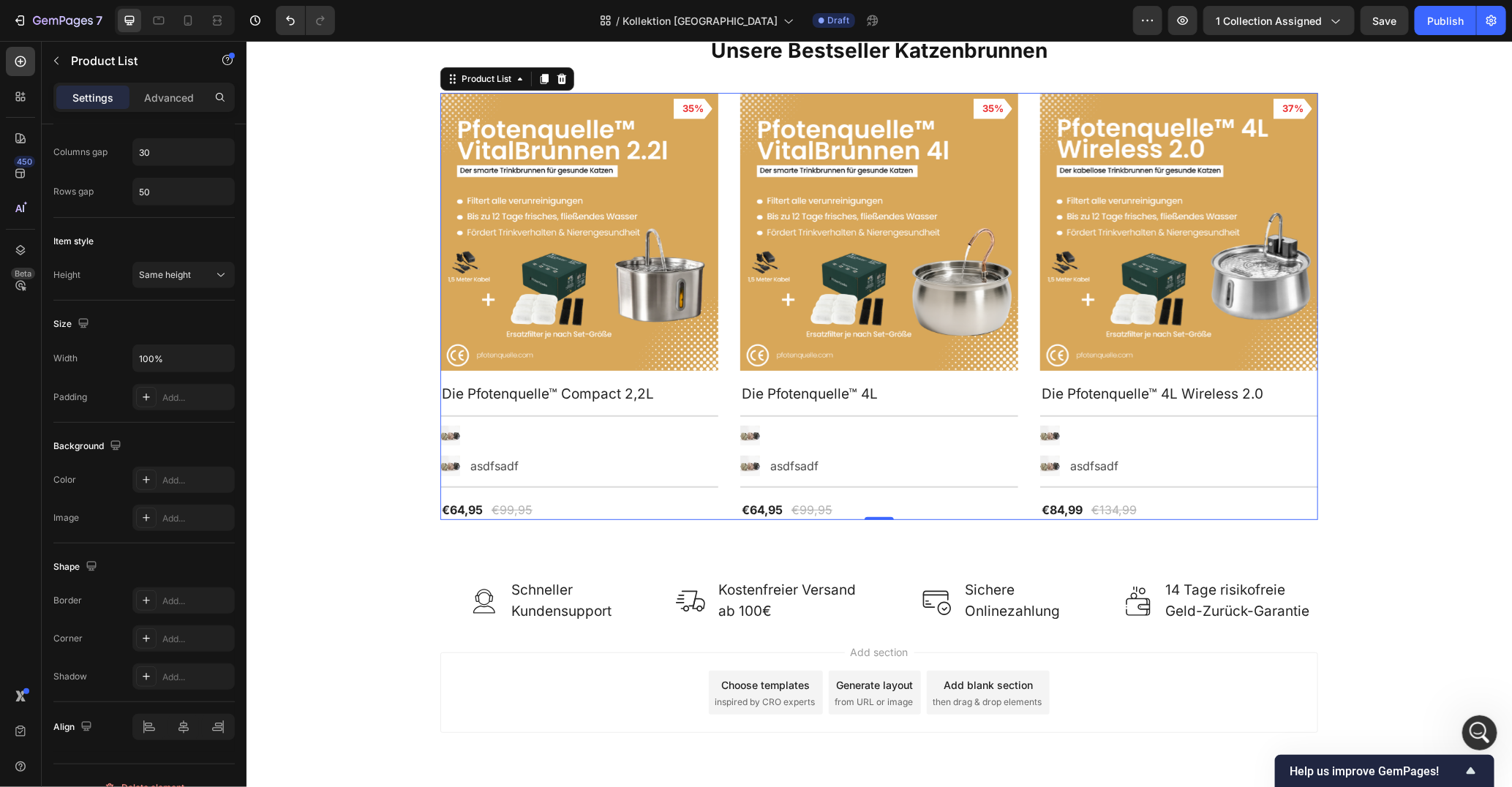
scroll to position [1051, 0]
